Goal: Task Accomplishment & Management: Manage account settings

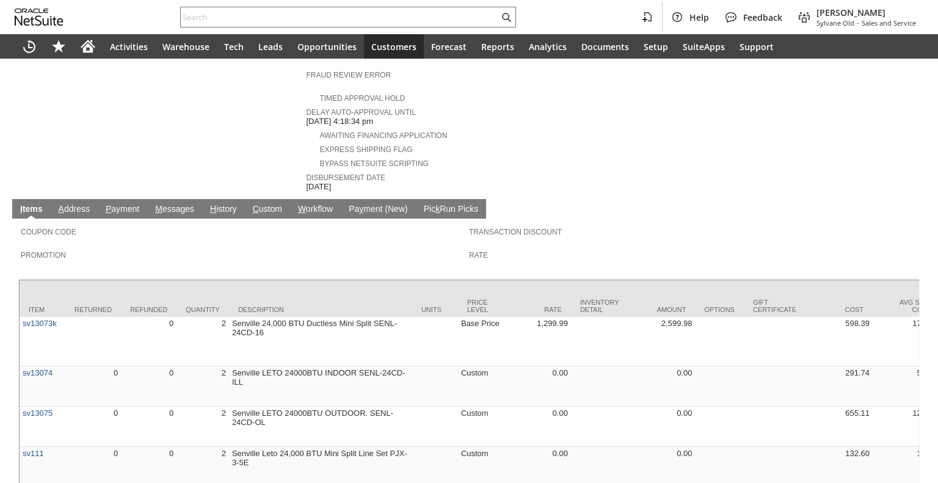
scroll to position [520, 0]
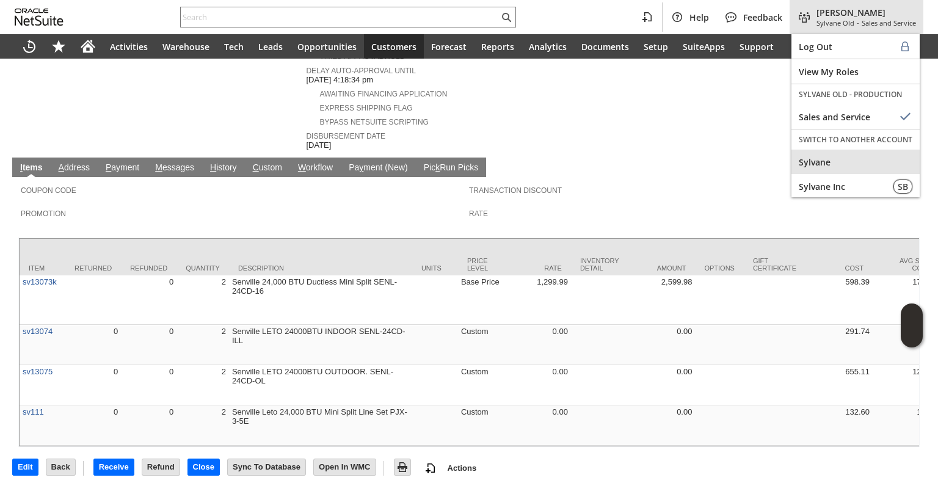
click at [810, 156] on span "Sylvane" at bounding box center [856, 162] width 114 height 12
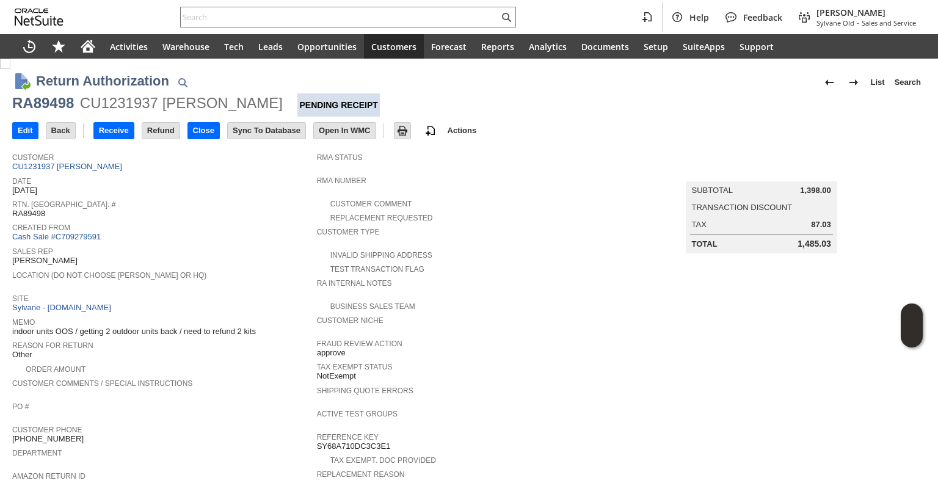
click at [49, 101] on div "RA89498" at bounding box center [43, 103] width 62 height 20
copy div "RA89498"
click at [23, 127] on input "Edit" at bounding box center [25, 131] width 25 height 16
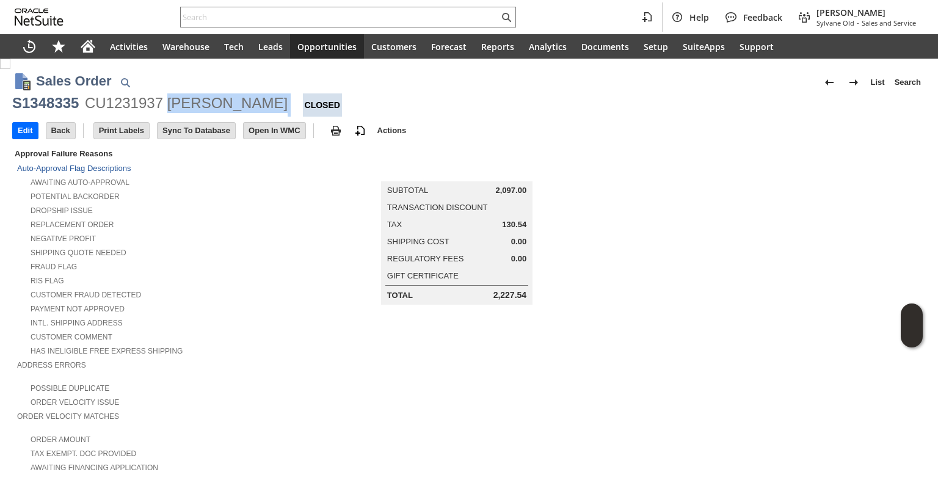
drag, startPoint x: 263, startPoint y: 111, endPoint x: 171, endPoint y: 112, distance: 91.6
click at [171, 112] on div "S1348335 CU1231937 William Kraus Closed" at bounding box center [469, 104] width 914 height 23
copy div "[PERSON_NAME]"
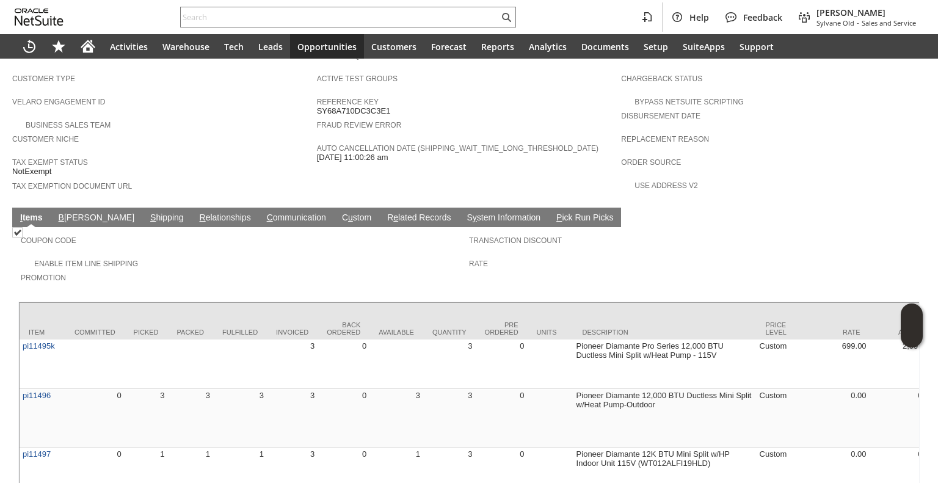
scroll to position [759, 0]
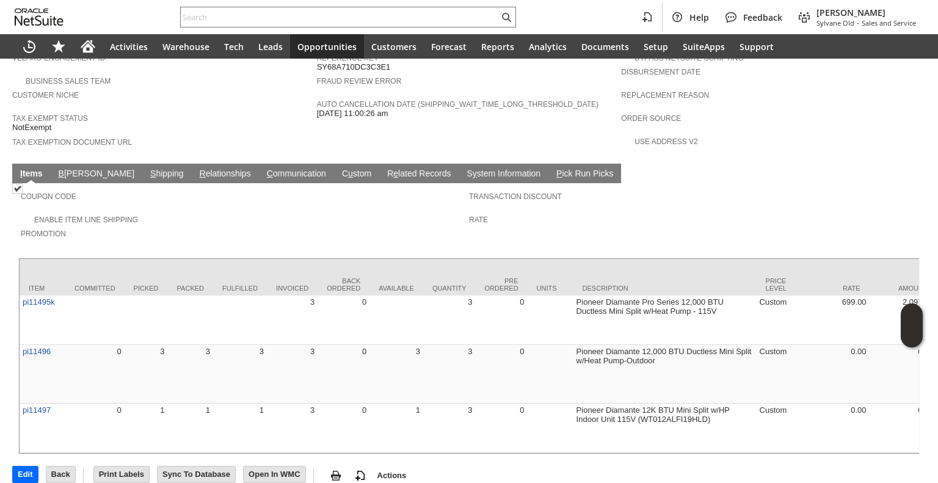
click at [147, 169] on link "S hipping" at bounding box center [167, 175] width 40 height 12
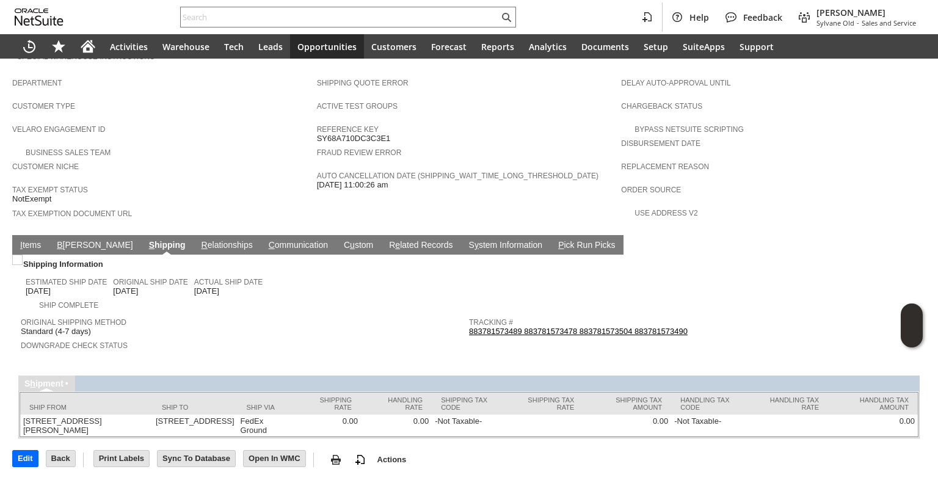
scroll to position [661, 0]
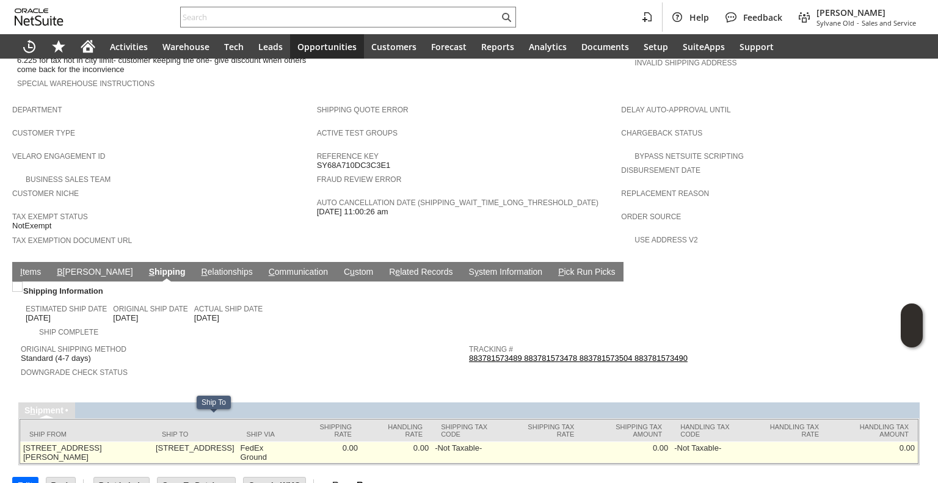
drag, startPoint x: 152, startPoint y: 421, endPoint x: 239, endPoint y: 419, distance: 87.4
click at [238, 442] on td "16816 Main Street Road Sedalia MO 65301 United States" at bounding box center [195, 453] width 85 height 22
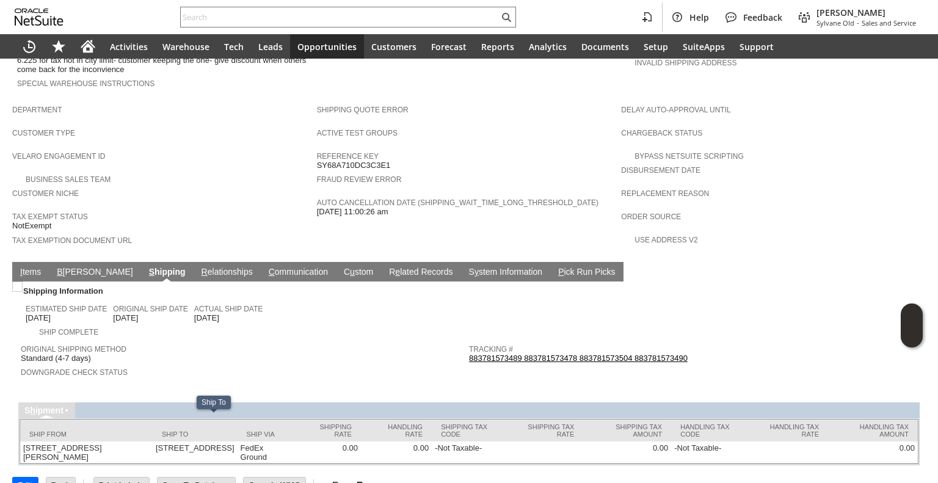
copy td "16816 Main Street Road"
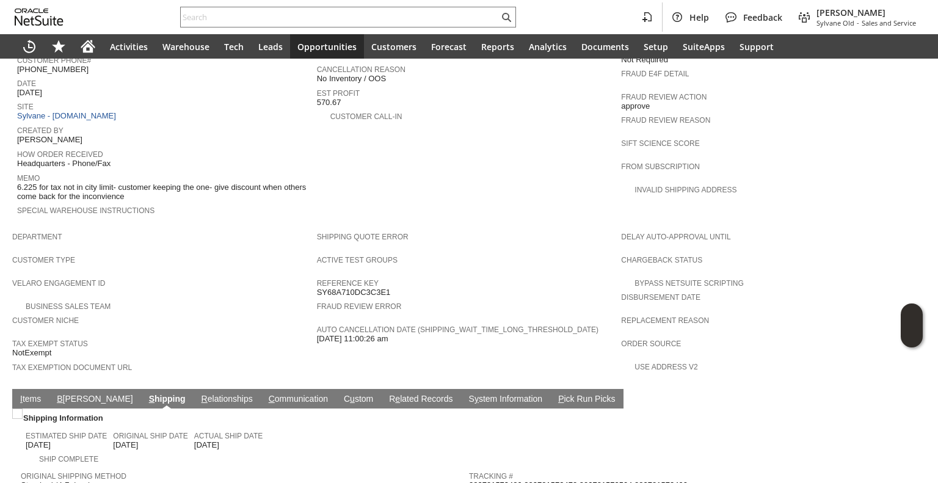
scroll to position [434, 0]
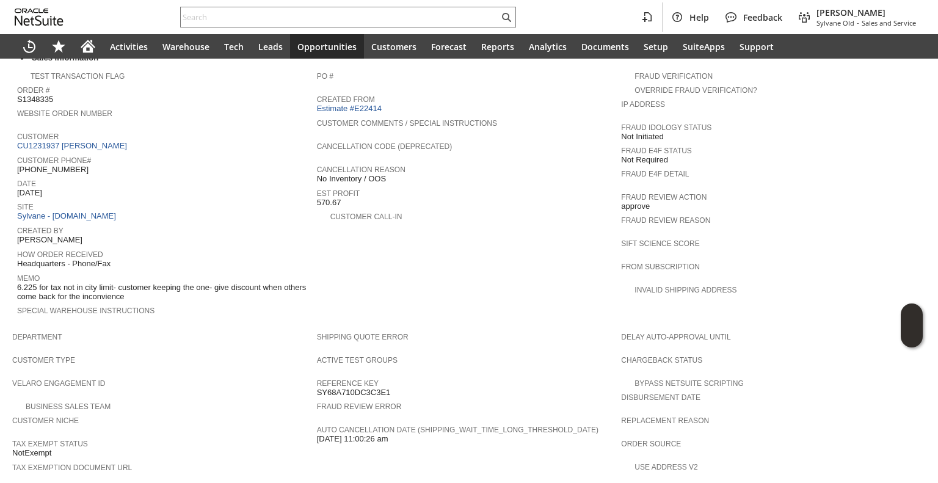
click at [56, 165] on span "(816) 409-6202" at bounding box center [52, 170] width 71 height 10
copy tbody "(816) 409-6202"
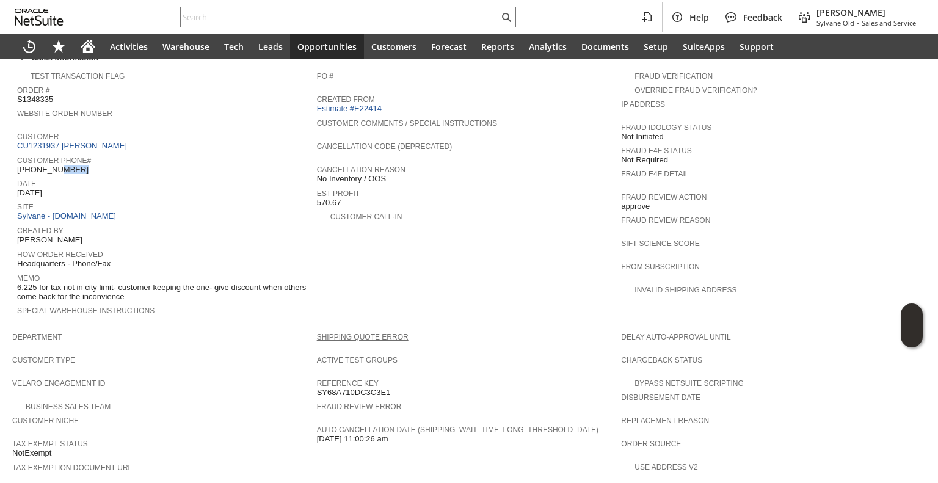
scroll to position [661, 0]
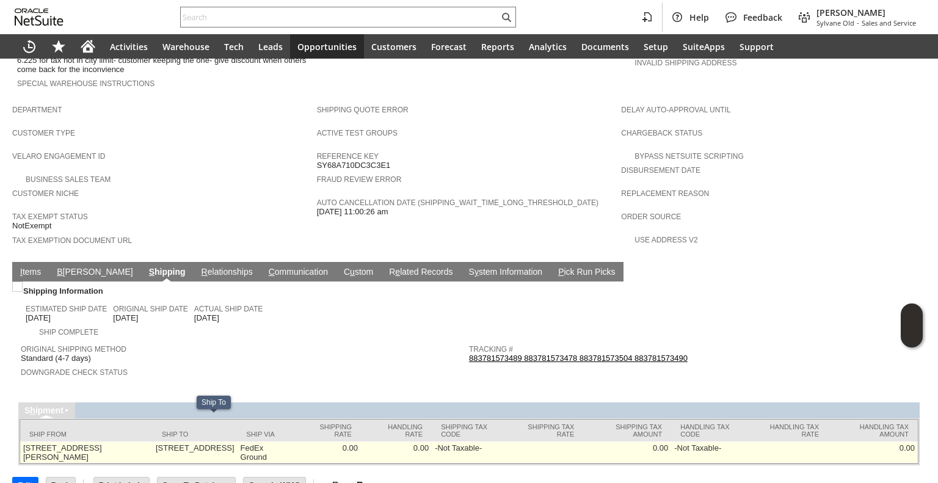
click at [178, 442] on td "16816 Main Street Road Sedalia MO 65301 United States" at bounding box center [195, 453] width 85 height 22
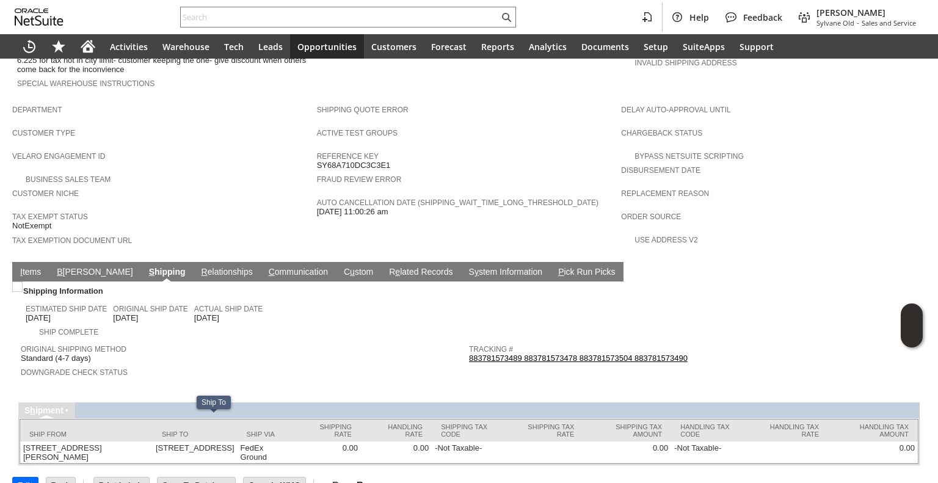
copy td "65301"
click at [29, 267] on link "I tems" at bounding box center [30, 273] width 27 height 12
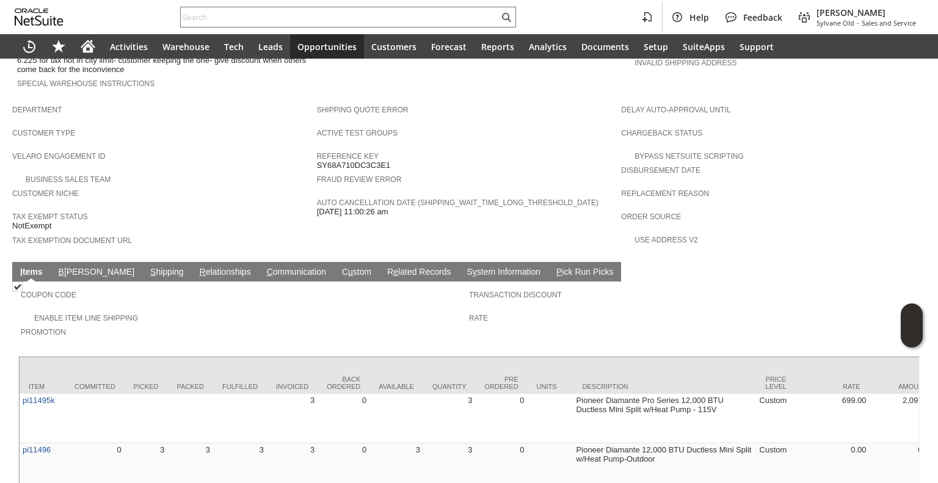
scroll to position [759, 0]
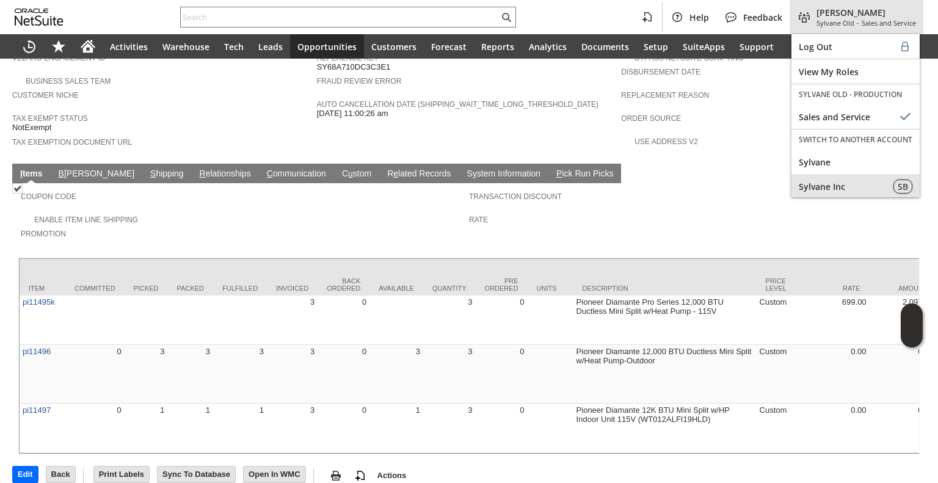
click at [826, 174] on div "Sylvane Inc" at bounding box center [856, 186] width 128 height 24
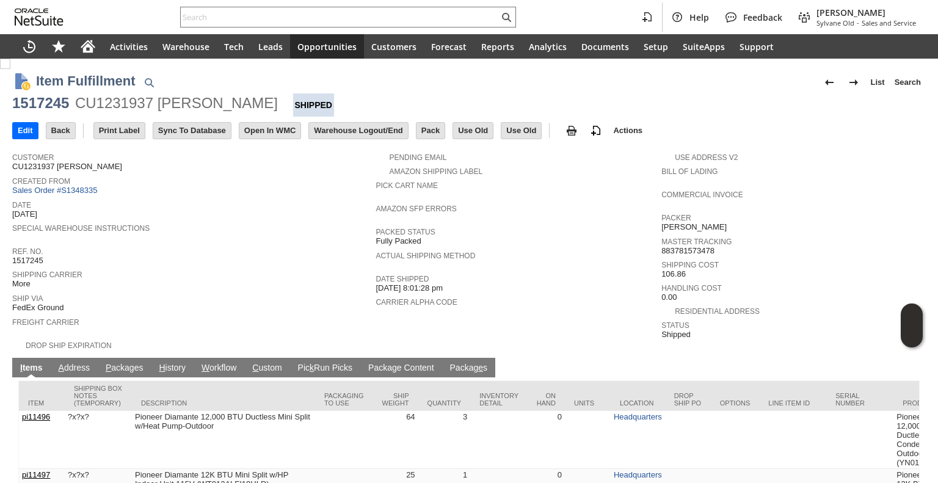
scroll to position [81, 0]
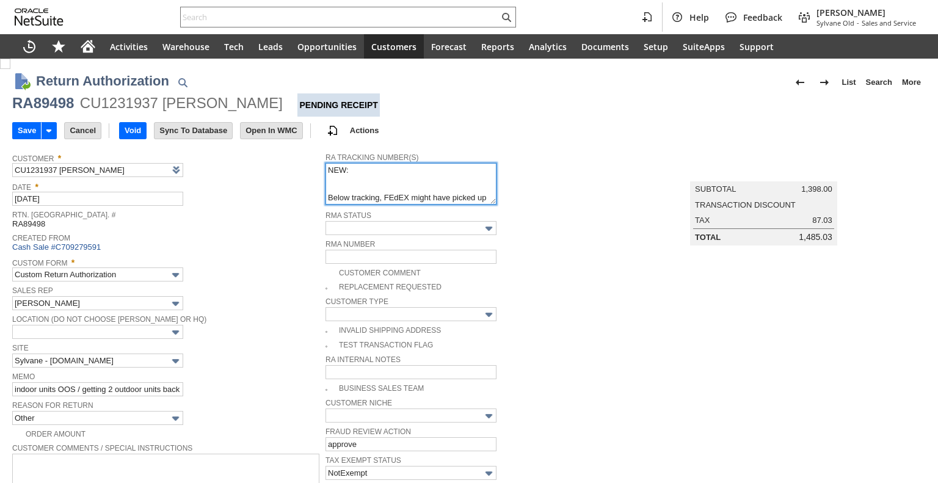
click at [338, 181] on textarea "NEW: Below tracking, FEdEX might have picked up wrong items 997065100430062 997…" at bounding box center [411, 184] width 171 height 42
paste textarea "791936051272"
type textarea "NEW: 791936051272 Below tracking, FEdEX might have picked up wrong items 997065…"
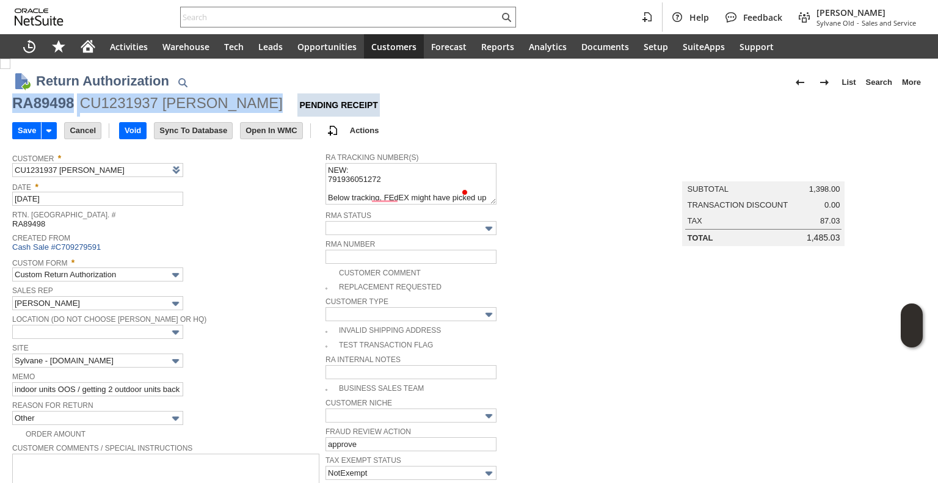
drag, startPoint x: 12, startPoint y: 107, endPoint x: 251, endPoint y: 109, distance: 238.8
click at [251, 109] on div "RA89498 CU1231937 William Kraus Pending Receipt" at bounding box center [469, 104] width 914 height 23
copy div "RA89498 CU1231937 William Kraus"
click at [23, 131] on input "Save" at bounding box center [27, 131] width 28 height 16
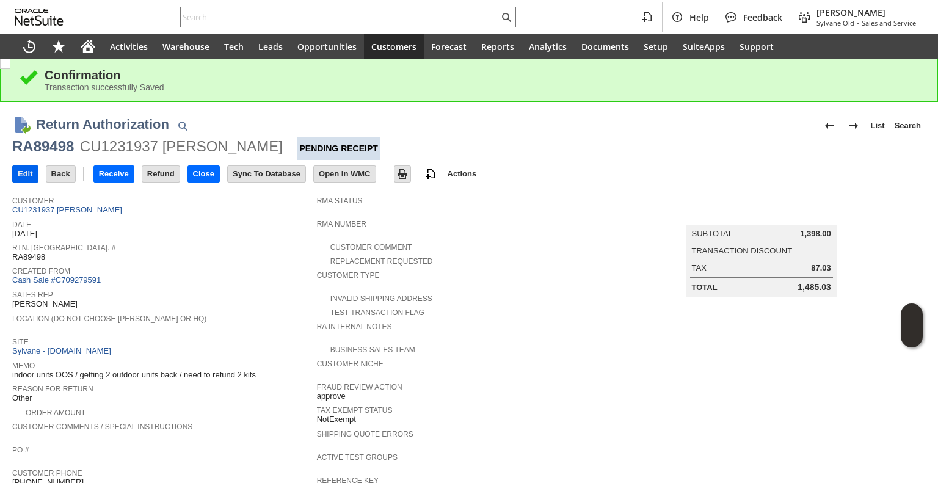
click at [21, 173] on input "Edit" at bounding box center [25, 174] width 25 height 16
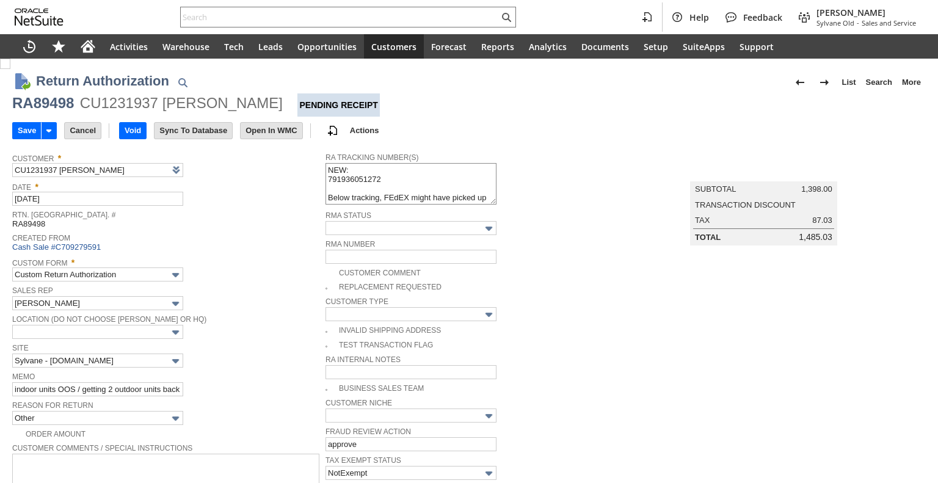
type input "Add"
type input "Copy Previous"
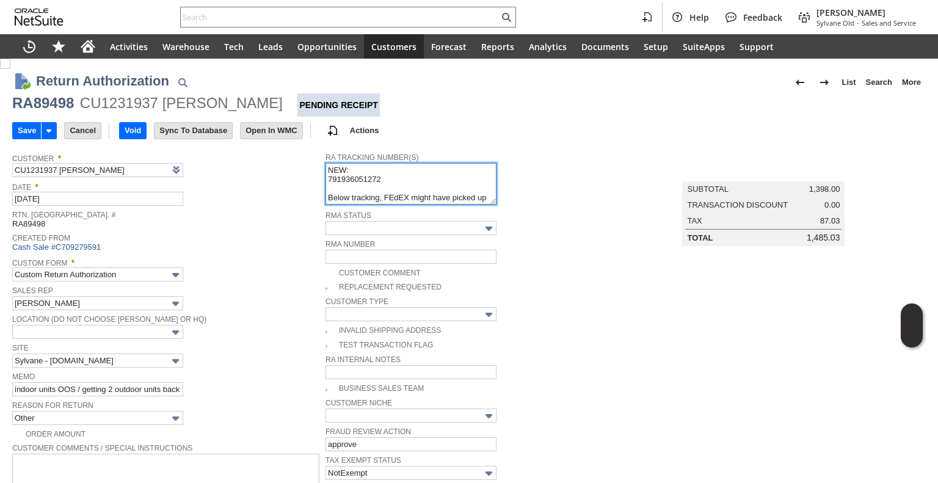
click at [382, 173] on textarea "NEW: 791936051272 Below tracking, FEdEX might have picked up wrong items 997065…" at bounding box center [411, 184] width 171 height 42
paste textarea "791936053231"
type textarea "NEW: 791936051272 791936053231 Below tracking, FEdEX might have picked up wrong…"
click at [23, 135] on input "Save" at bounding box center [27, 131] width 28 height 16
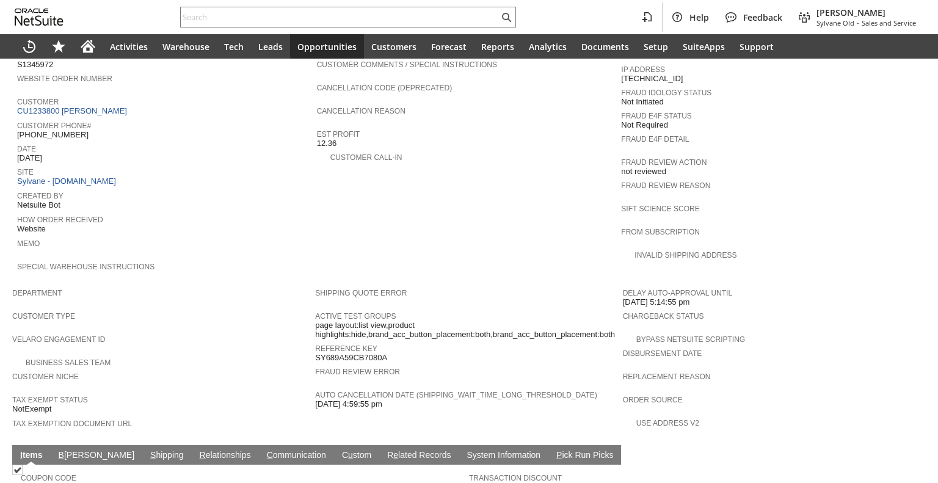
scroll to position [467, 0]
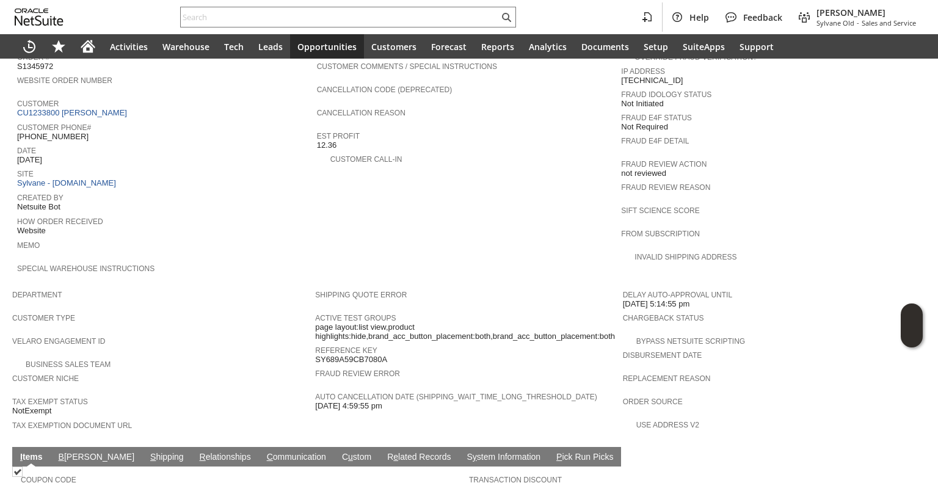
click at [97, 120] on span "Customer Phone#" at bounding box center [164, 126] width 294 height 12
click at [92, 108] on link "CU1233800 [PERSON_NAME]" at bounding box center [73, 112] width 113 height 9
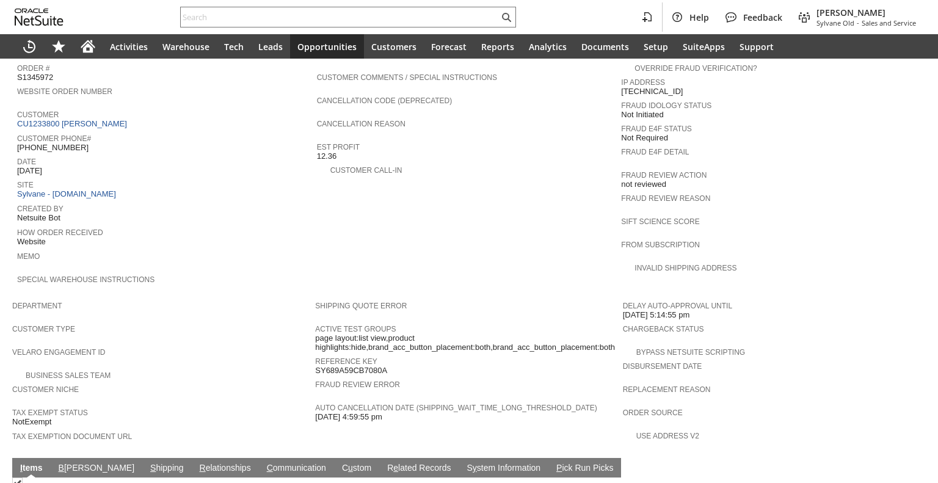
scroll to position [445, 0]
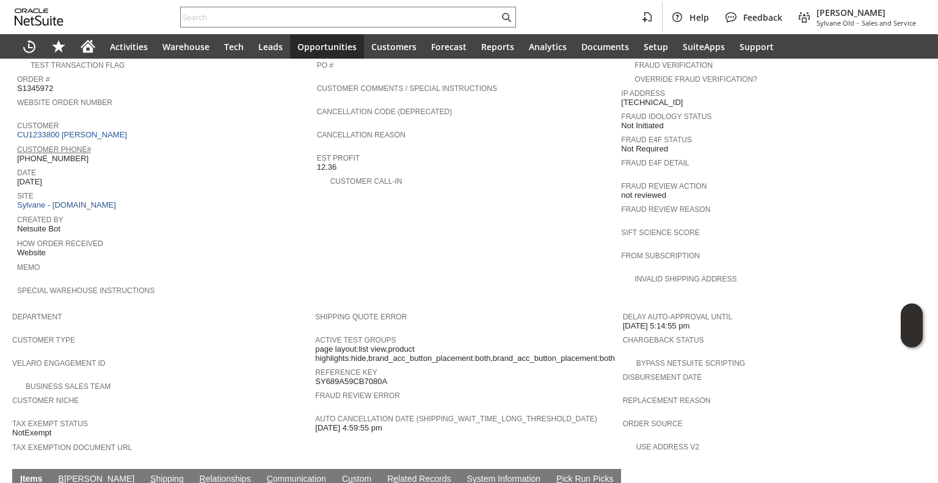
click at [76, 145] on link "Customer Phone#" at bounding box center [54, 149] width 74 height 9
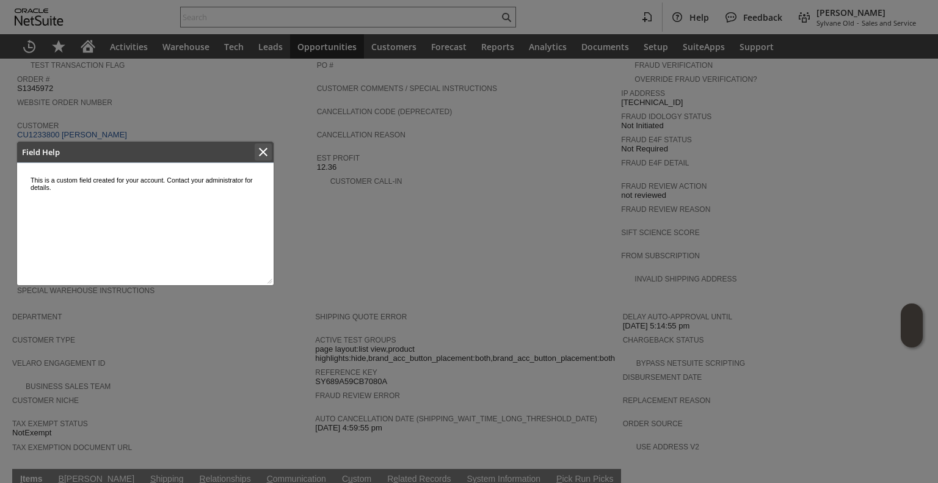
scroll to position [0, 0]
click at [264, 154] on icon "Close" at bounding box center [263, 152] width 15 height 15
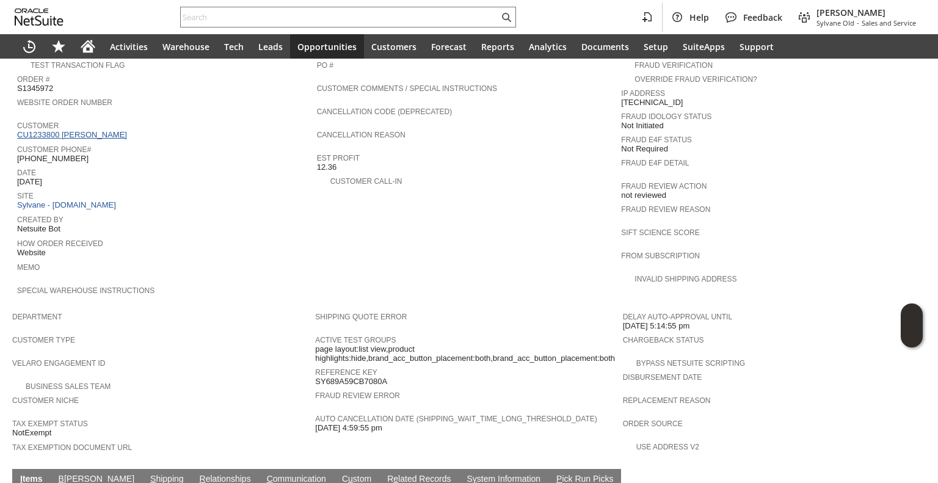
click at [103, 130] on link "CU1233800 [PERSON_NAME]" at bounding box center [73, 134] width 113 height 9
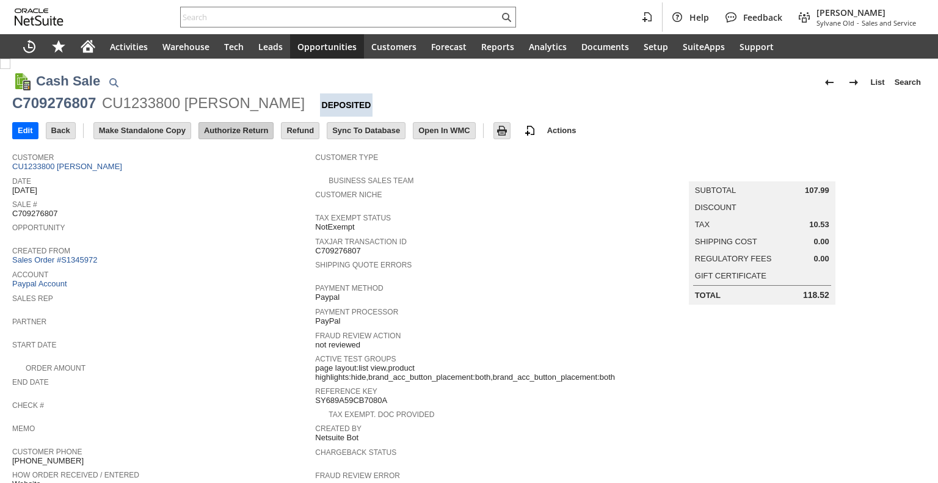
click at [244, 126] on input "Authorize Return" at bounding box center [236, 131] width 74 height 16
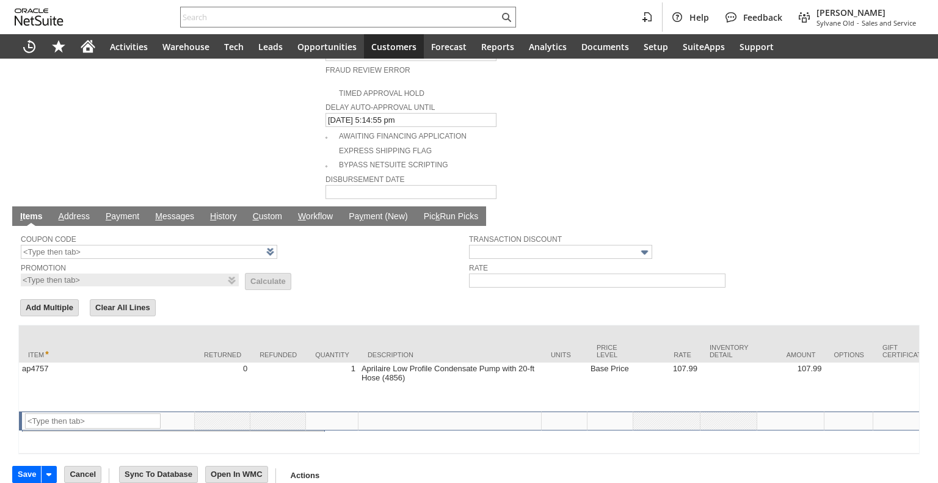
click at [168, 297] on td at bounding box center [168, 308] width 6 height 23
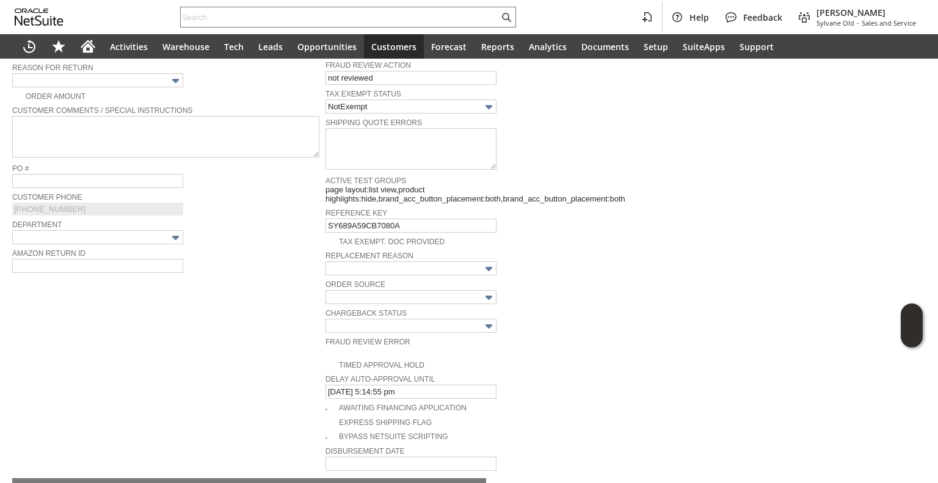
scroll to position [257, 0]
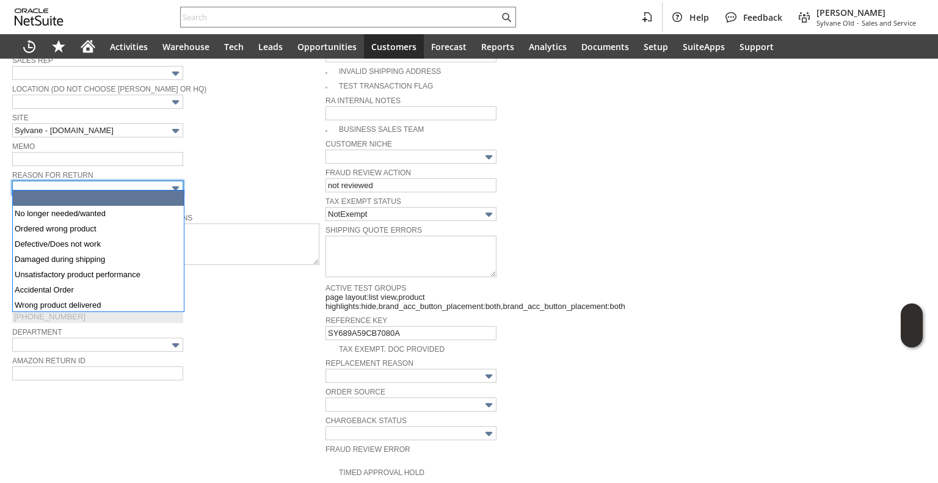
click at [164, 183] on input "text" at bounding box center [97, 188] width 171 height 14
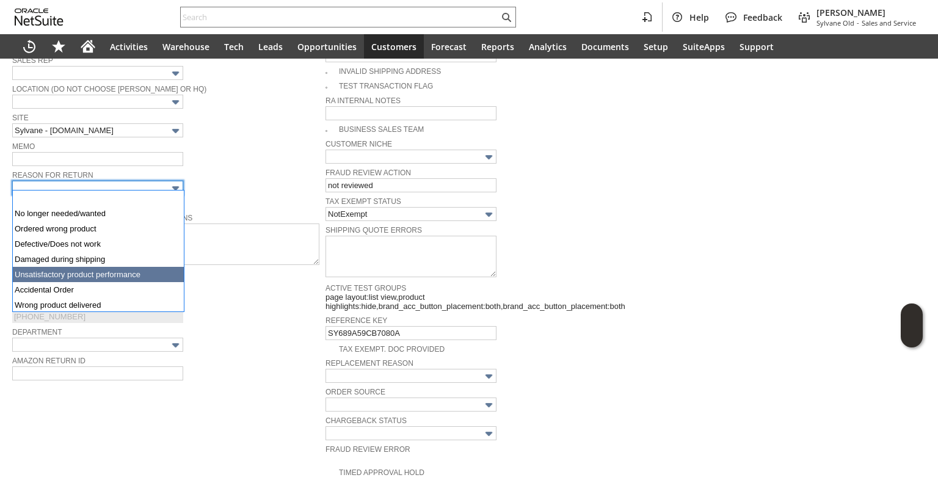
scroll to position [64, 0]
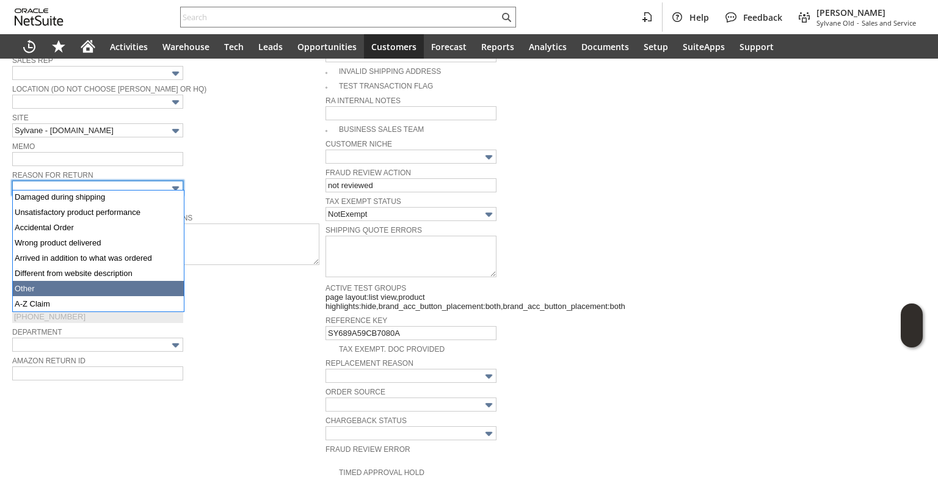
type input "Other"
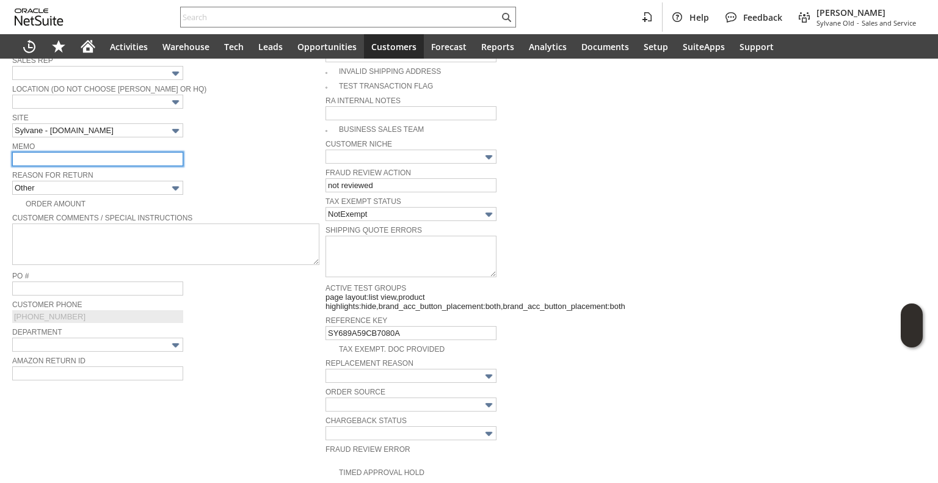
click at [115, 158] on input "text" at bounding box center [97, 159] width 171 height 14
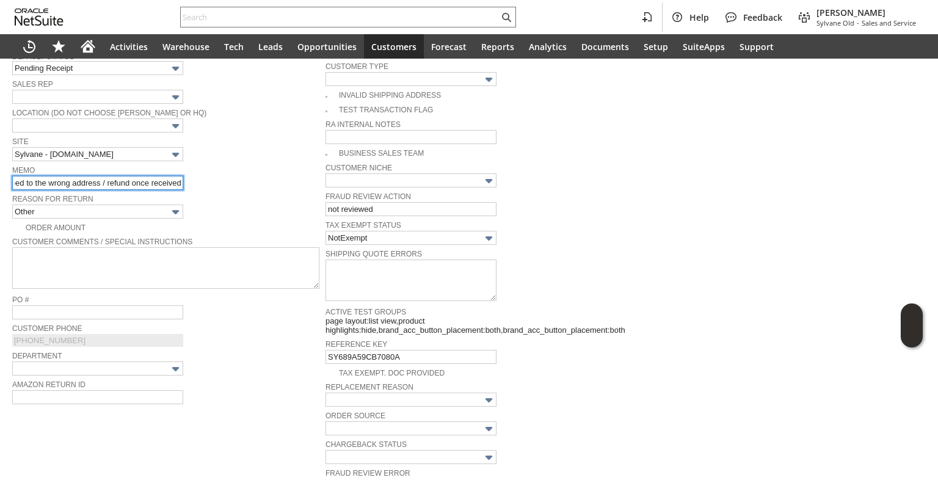
scroll to position [0, 0]
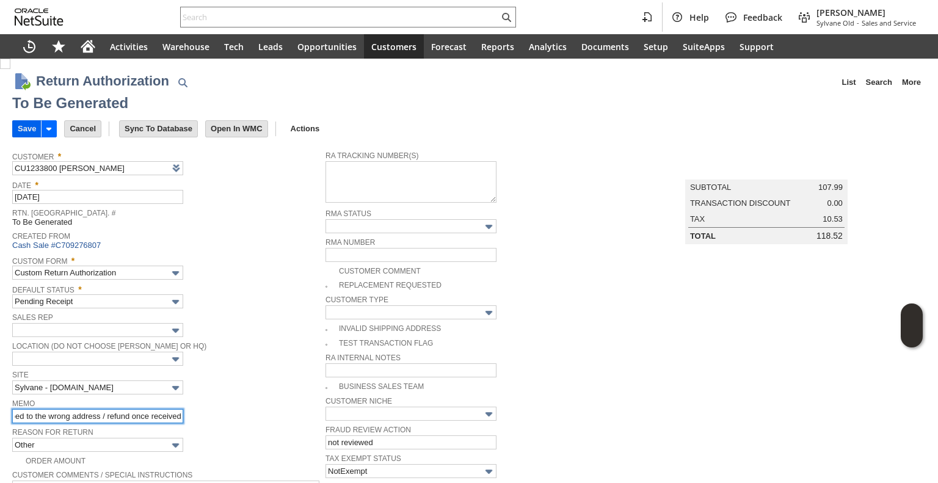
type input "shipped to the wrong address / refund once received"
click at [27, 125] on input "Save" at bounding box center [27, 129] width 28 height 16
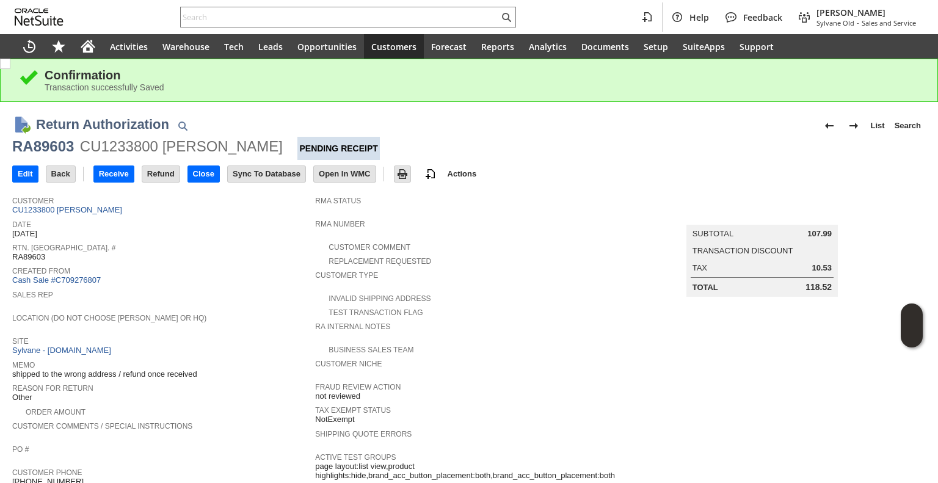
click at [39, 146] on div "RA89603" at bounding box center [43, 147] width 62 height 20
copy div "RA89603"
click at [18, 175] on input "Edit" at bounding box center [25, 174] width 25 height 16
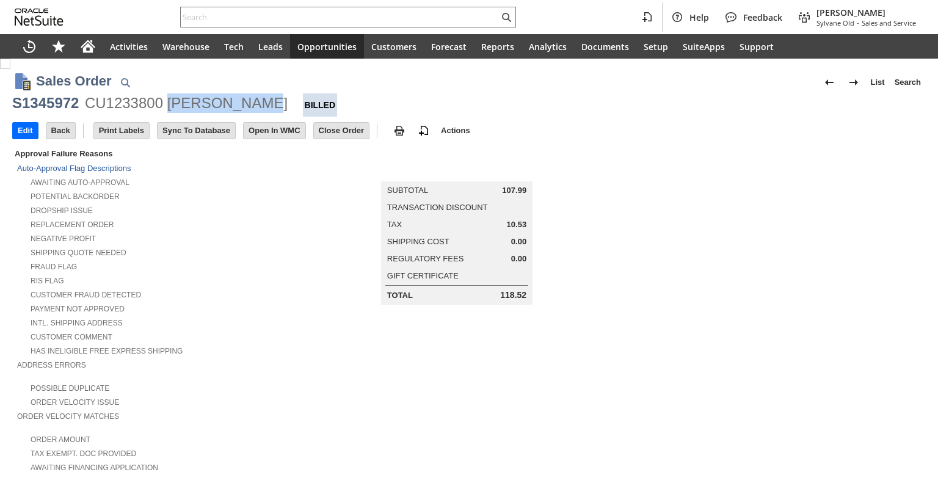
drag, startPoint x: 169, startPoint y: 104, endPoint x: 244, endPoint y: 107, distance: 75.2
click at [244, 107] on div "CU1233800 [PERSON_NAME]" at bounding box center [186, 103] width 203 height 20
copy div "[PERSON_NAME]"
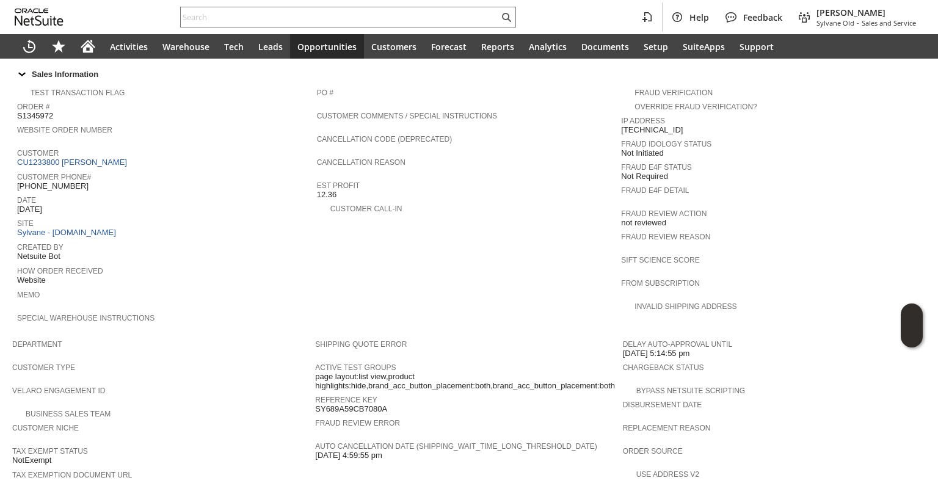
scroll to position [415, 0]
click at [57, 183] on span "[PHONE_NUMBER]" at bounding box center [52, 188] width 71 height 10
copy tbody "[PHONE_NUMBER]"
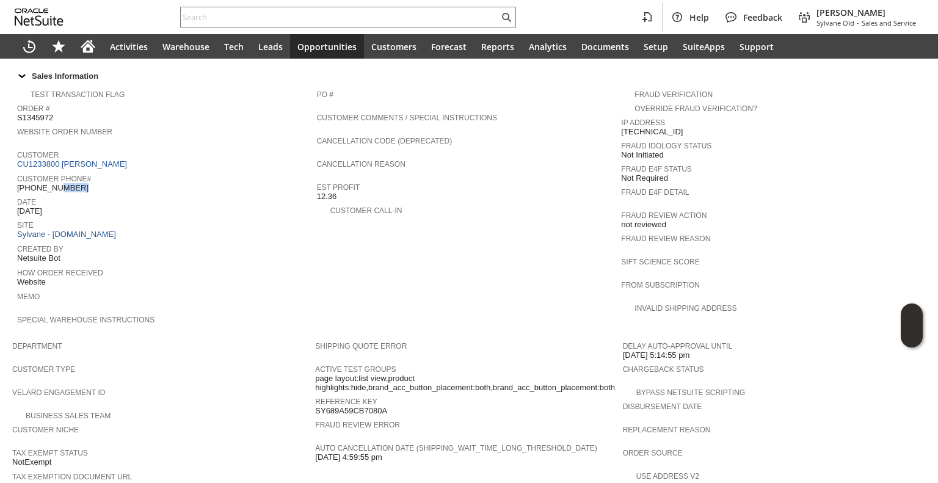
click at [57, 183] on span "[PHONE_NUMBER]" at bounding box center [52, 188] width 71 height 10
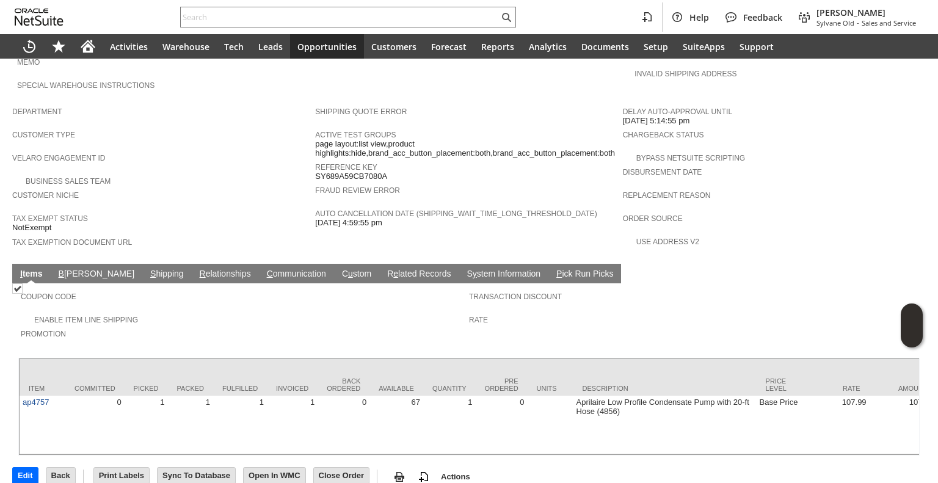
scroll to position [650, 0]
click at [147, 269] on link "S hipping" at bounding box center [167, 275] width 40 height 12
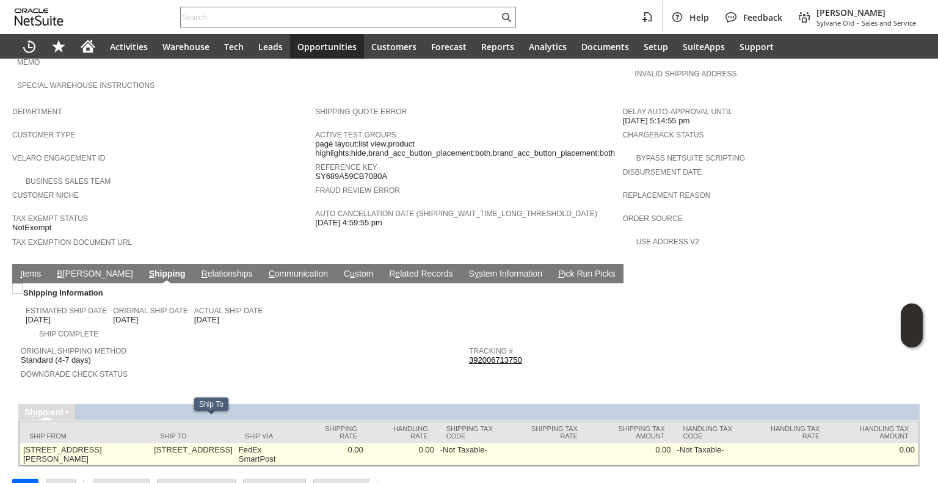
drag, startPoint x: 148, startPoint y: 423, endPoint x: 235, endPoint y: 420, distance: 86.1
click at [235, 443] on td "4000 Aspen Grove Drive 254 Franklin TN 37067 United States" at bounding box center [193, 454] width 85 height 22
copy td "[STREET_ADDRESS]"
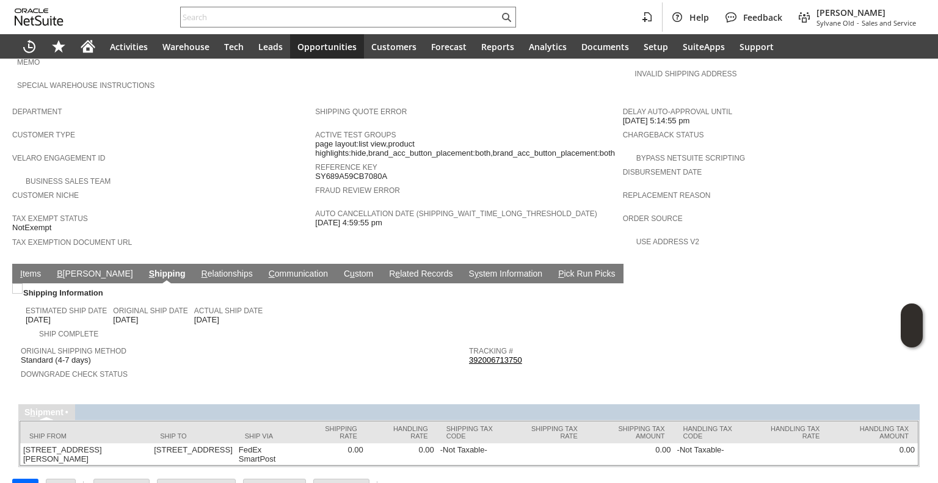
scroll to position [652, 0]
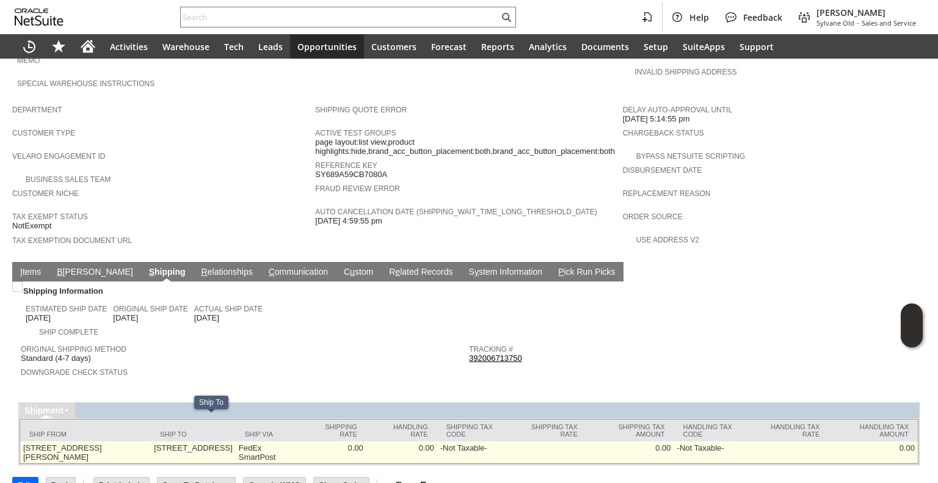
click at [200, 442] on td "4000 Aspen Grove Drive 254 Franklin TN 37067 United States" at bounding box center [193, 453] width 85 height 22
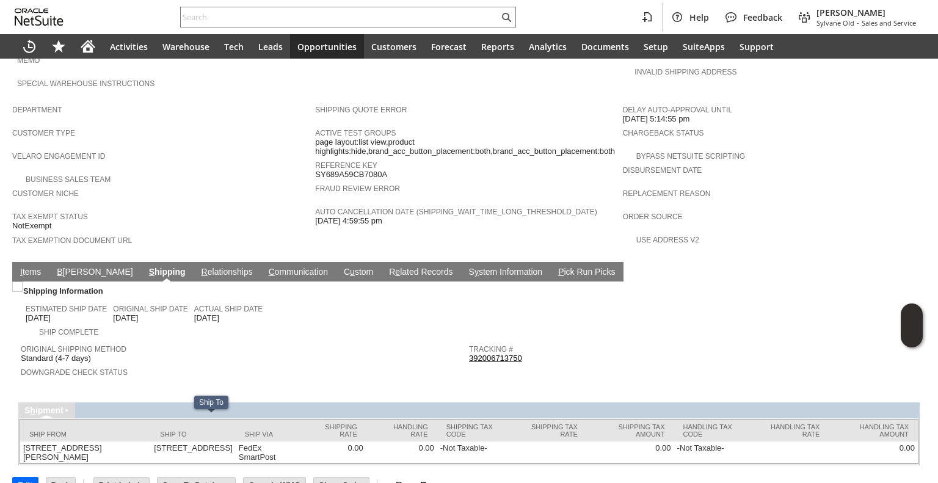
copy td "37067"
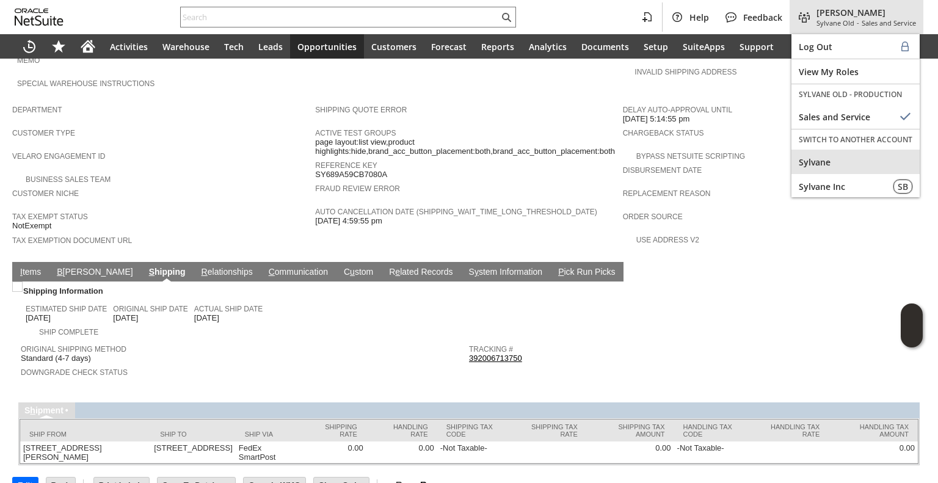
click at [812, 156] on span "Sylvane" at bounding box center [856, 162] width 114 height 12
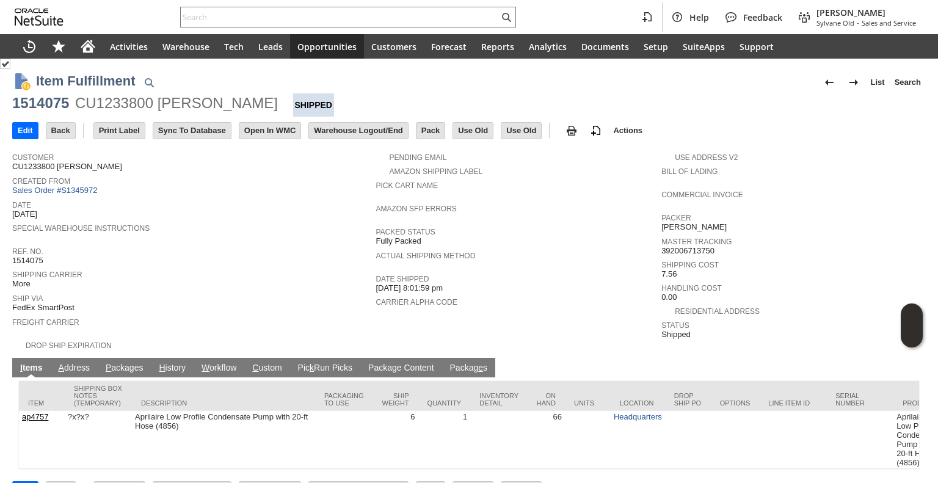
click at [102, 360] on td "P ackages" at bounding box center [125, 368] width 54 height 20
click at [115, 363] on link "P ackages" at bounding box center [125, 369] width 44 height 12
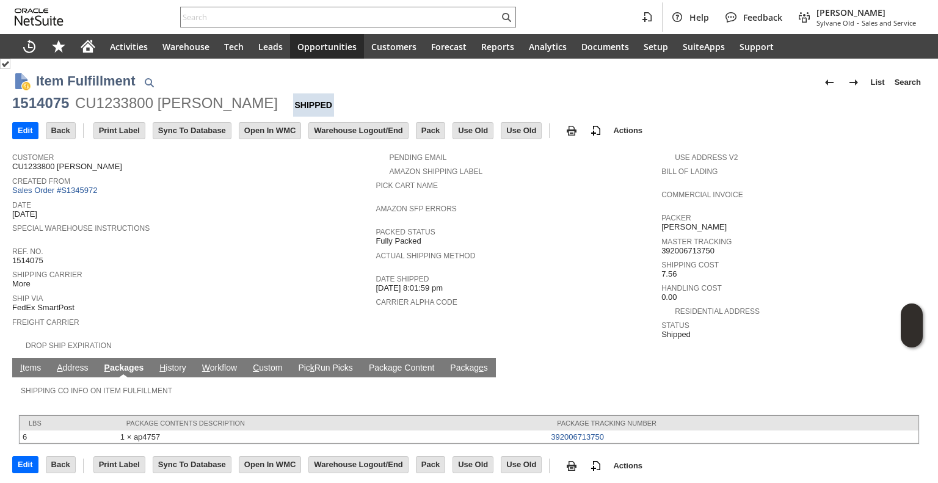
click at [68, 358] on td "A ddress" at bounding box center [72, 368] width 47 height 20
click at [68, 363] on link "A ddress" at bounding box center [72, 369] width 37 height 12
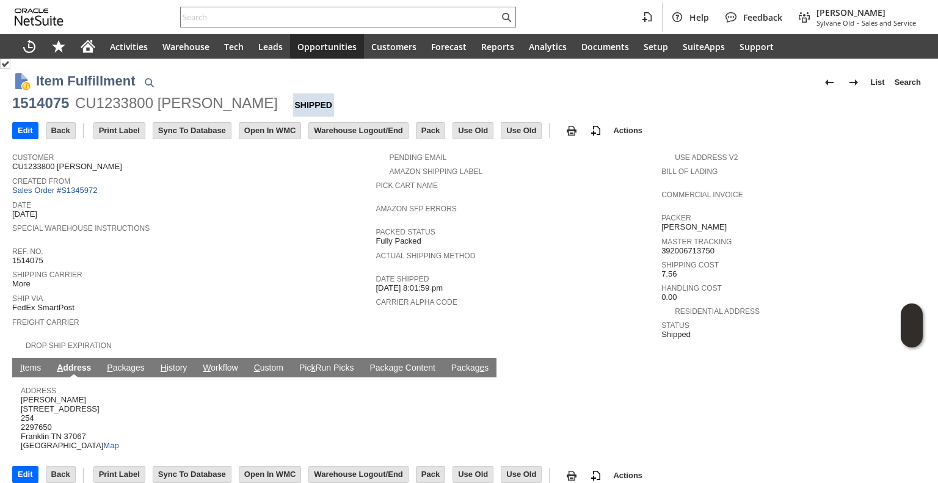
scroll to position [7, 0]
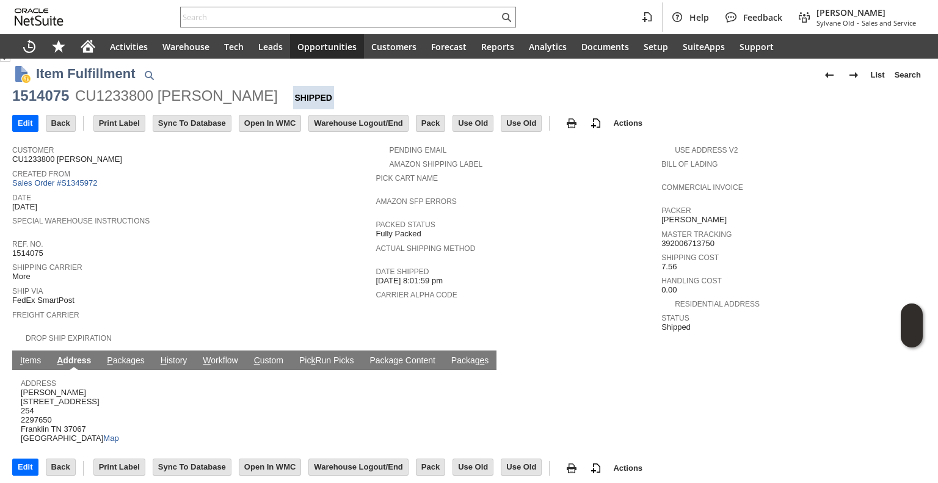
click at [117, 355] on link "P ackages" at bounding box center [126, 361] width 44 height 12
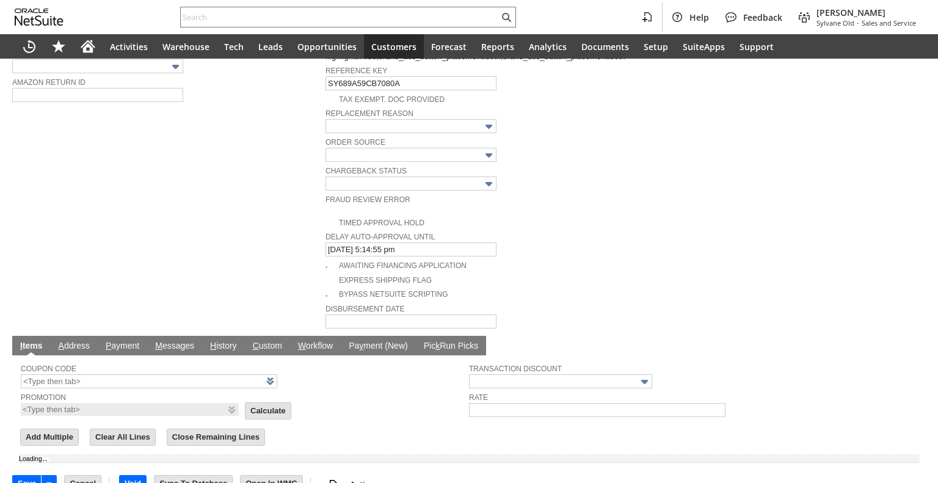
type input "Add"
type input "Copy Previous"
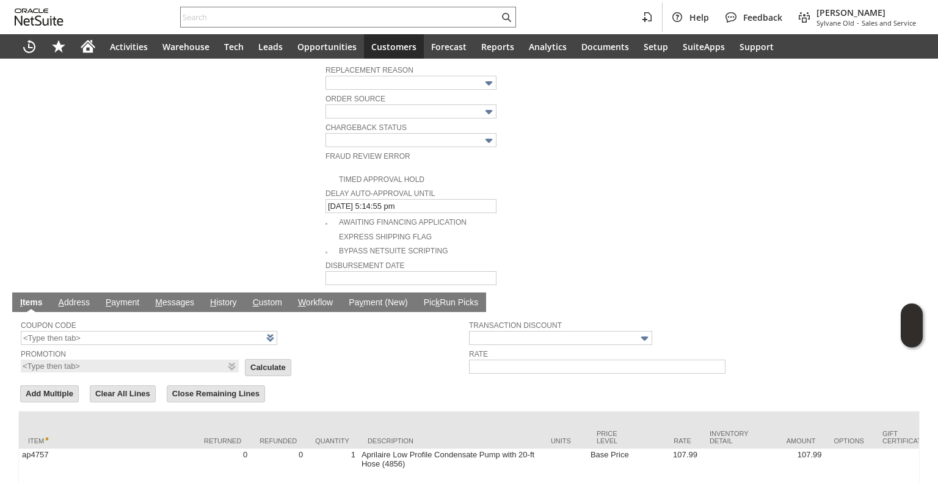
scroll to position [639, 0]
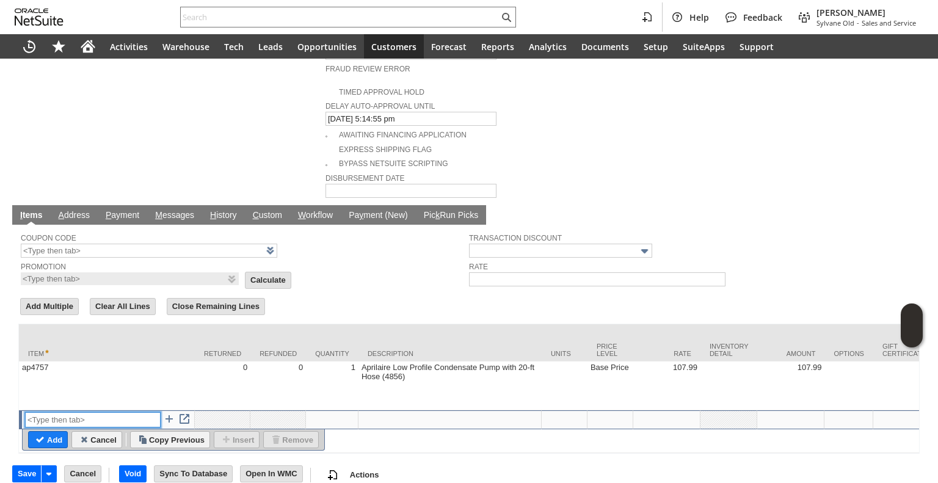
click at [78, 412] on input "text" at bounding box center [93, 419] width 136 height 15
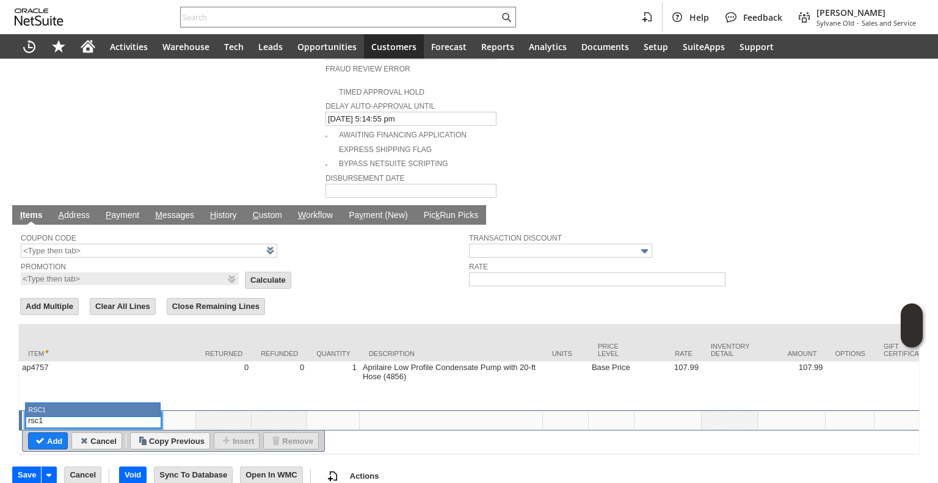
type input "RSC1"
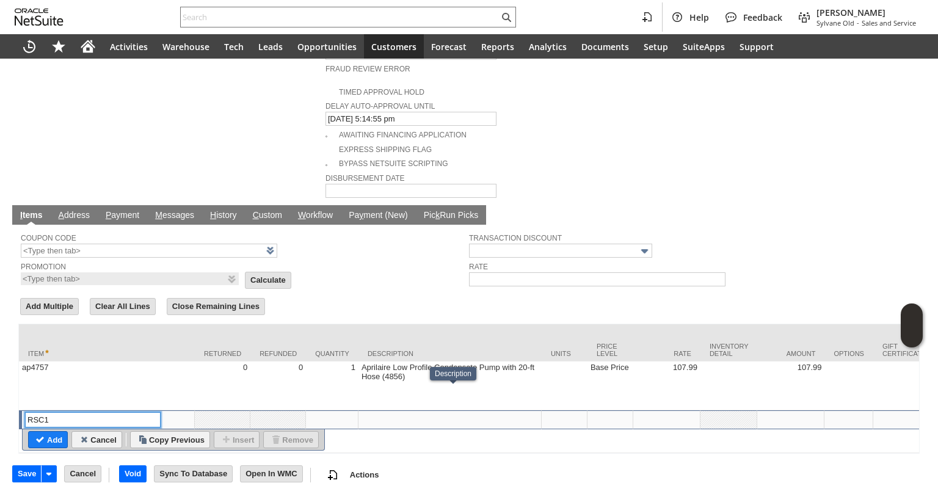
type input "0.00"
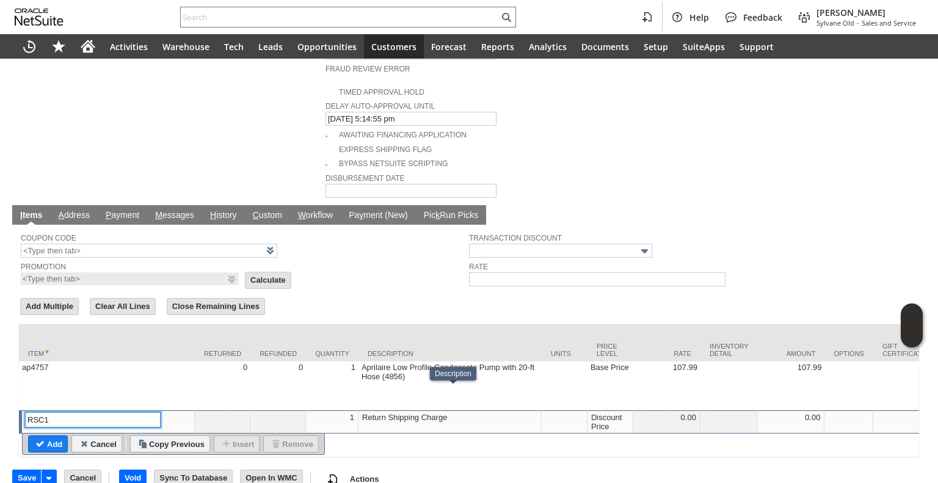
type input "RSC1"
click at [613, 412] on div "Discount Price" at bounding box center [610, 422] width 39 height 20
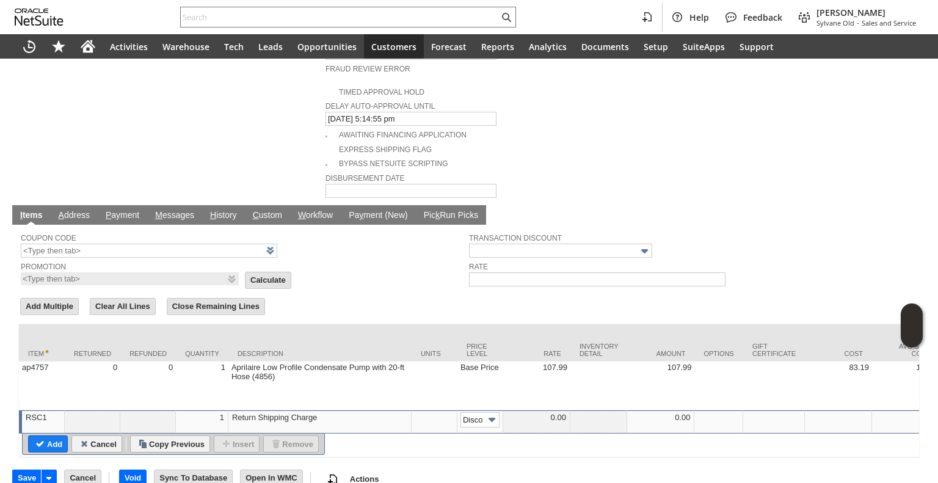
scroll to position [0, 18]
click at [488, 413] on img at bounding box center [492, 420] width 14 height 14
type input "Custom"
click at [544, 412] on div at bounding box center [536, 417] width 60 height 10
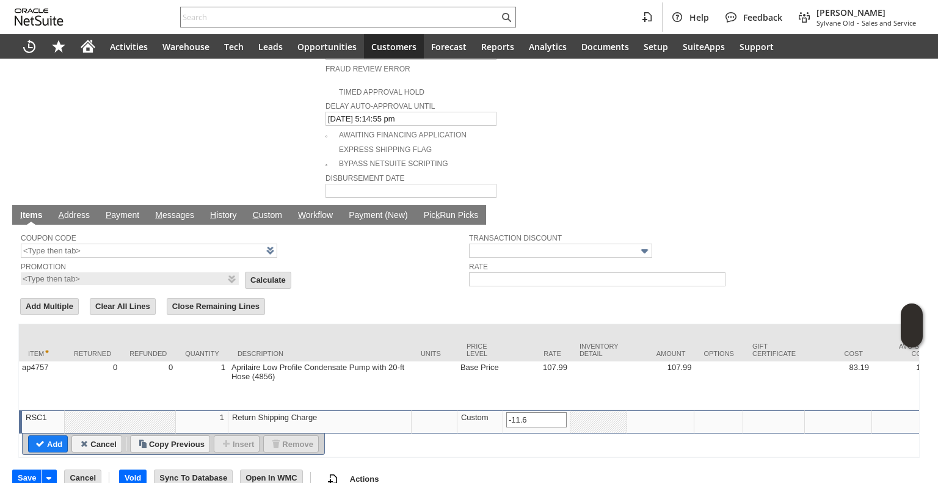
type input "-11.61"
click at [38, 436] on input "Add" at bounding box center [48, 444] width 38 height 16
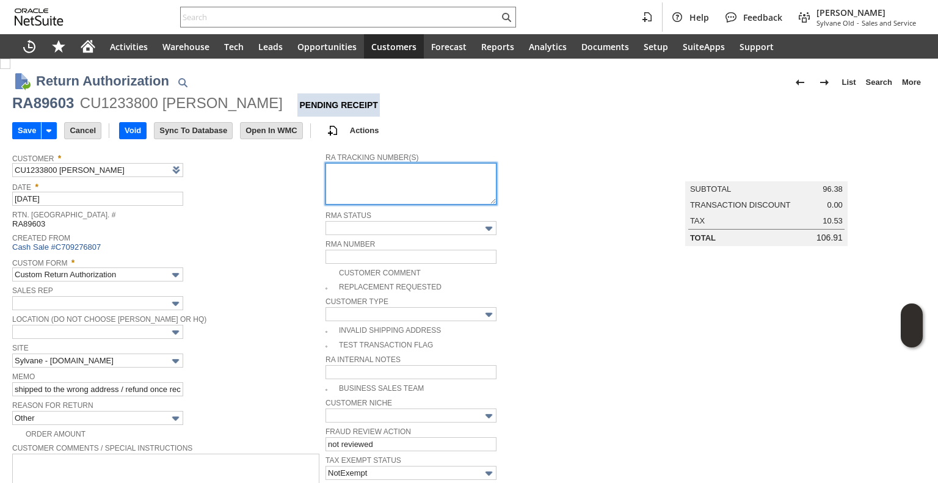
paste textarea "791936080912"
click at [347, 188] on textarea "791936080912" at bounding box center [411, 184] width 171 height 42
type textarea "791936080912"
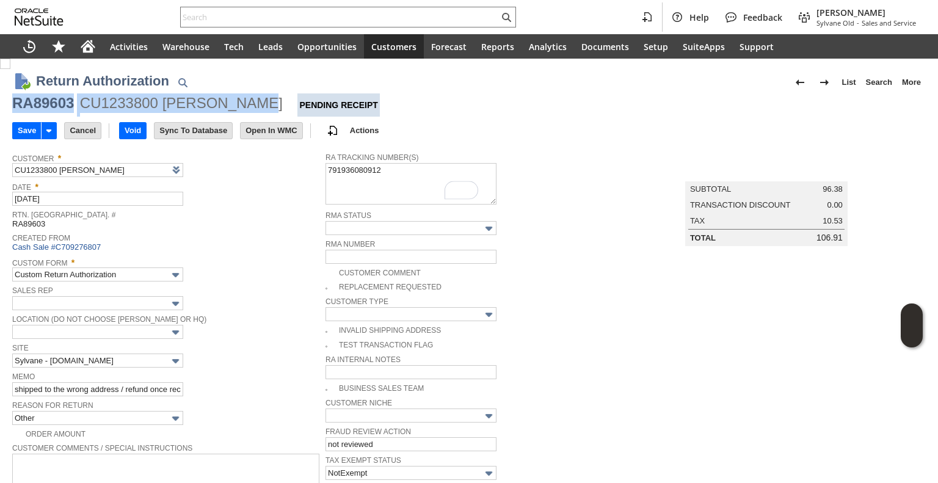
drag, startPoint x: 13, startPoint y: 109, endPoint x: 238, endPoint y: 101, distance: 224.9
click at [238, 101] on div "RA89603 CU1233800 Craig Martin Pending Receipt" at bounding box center [469, 104] width 914 height 23
copy div "RA89603 CU1233800 Craig Martin"
click at [16, 129] on input "Save" at bounding box center [27, 131] width 28 height 16
